Goal: Task Accomplishment & Management: Use online tool/utility

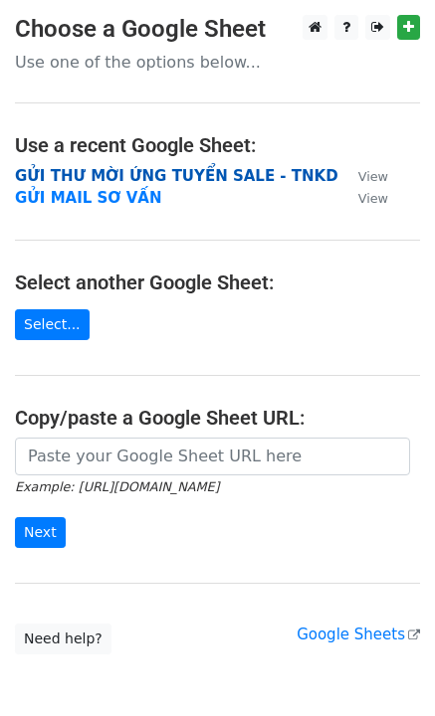
click at [183, 174] on strong "GỬI THƯ MỜI ỨNG TUYỂN SALE - TNKD" at bounding box center [176, 176] width 323 height 18
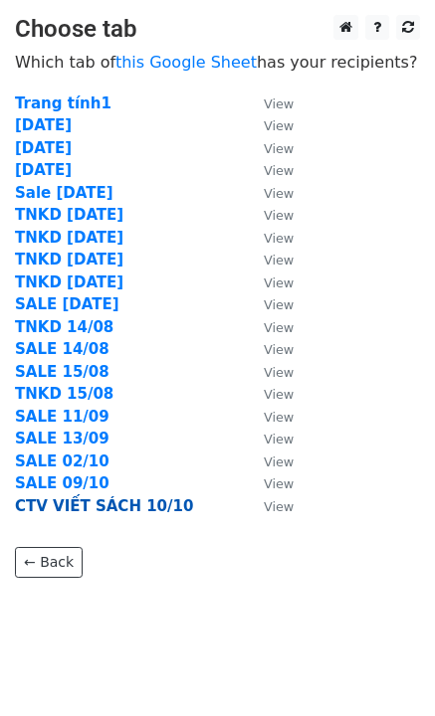
click at [121, 497] on strong "CTV VIẾT SÁCH 10/10" at bounding box center [104, 506] width 178 height 18
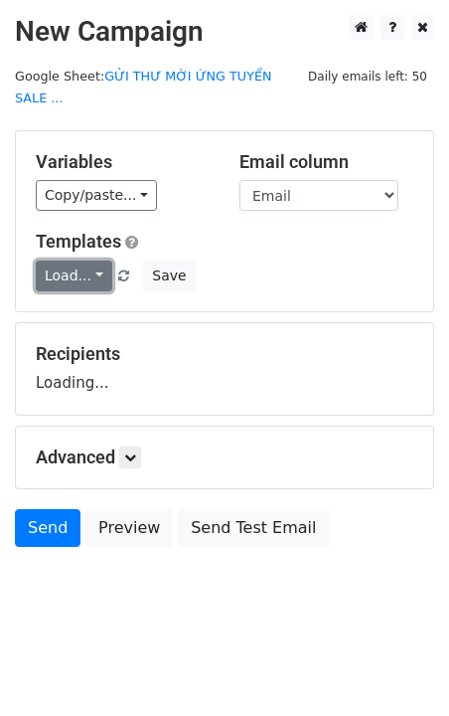
click at [81, 261] on link "Load..." at bounding box center [74, 276] width 77 height 31
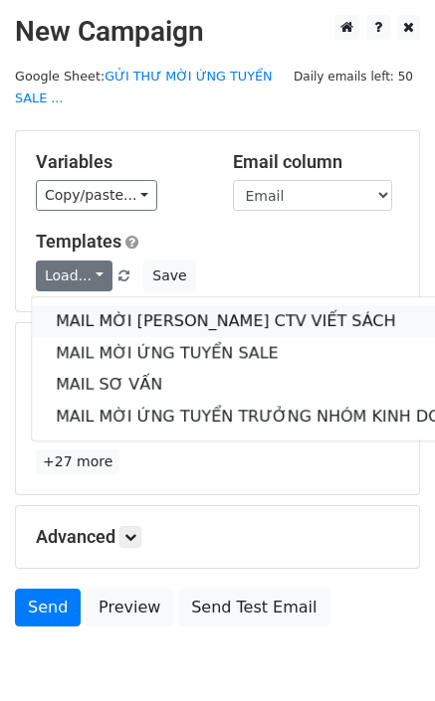
click at [211, 305] on link "MAIL MỜI [PERSON_NAME] CTV VIẾT SÁCH" at bounding box center [265, 321] width 466 height 32
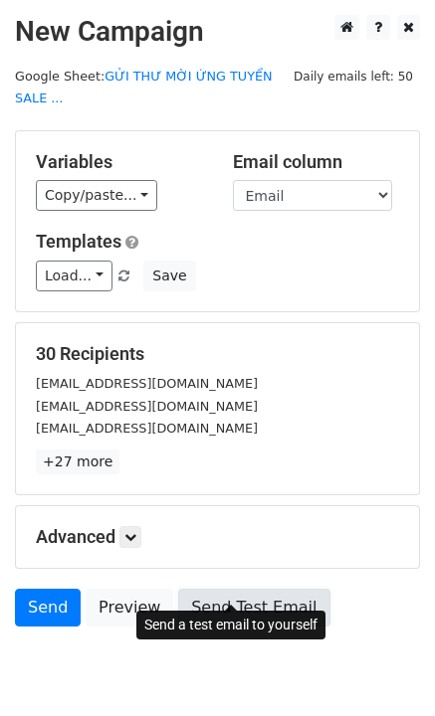
click at [250, 590] on link "Send Test Email" at bounding box center [253, 608] width 151 height 38
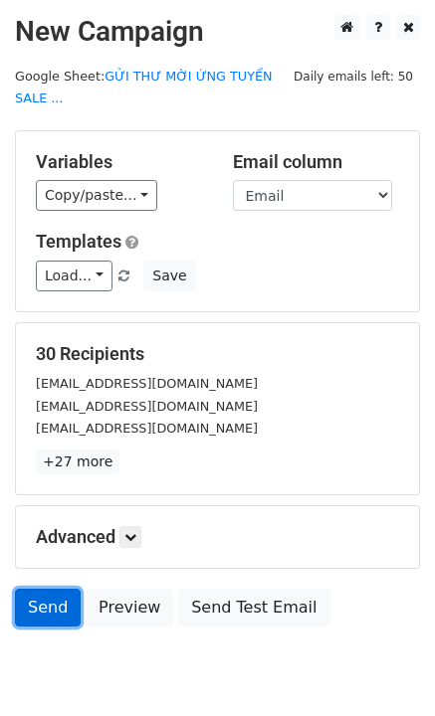
click at [37, 589] on link "Send" at bounding box center [48, 608] width 66 height 38
